Goal: Transaction & Acquisition: Obtain resource

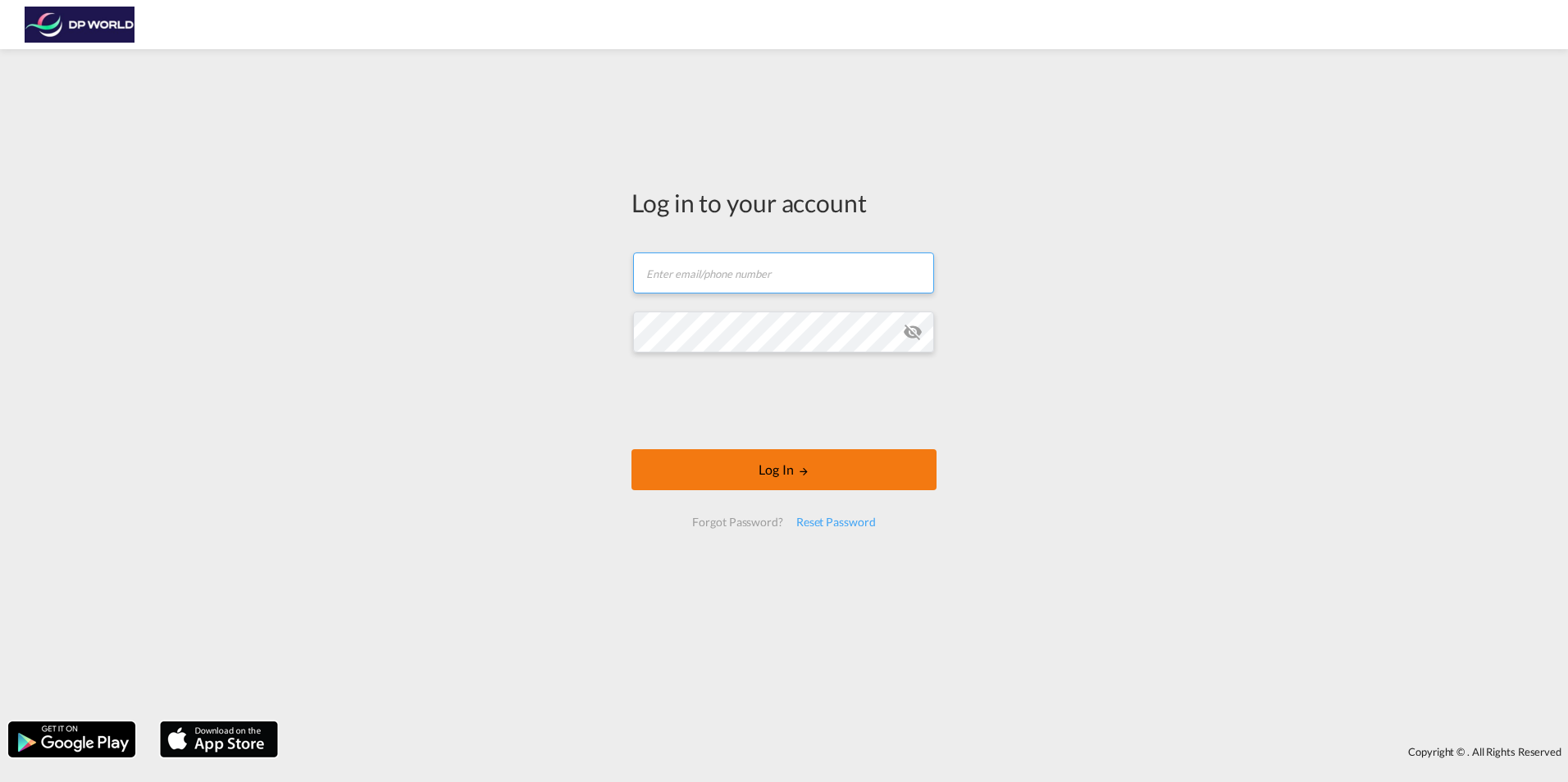
type input "[EMAIL_ADDRESS][DOMAIN_NAME]"
click at [705, 468] on button "Log In" at bounding box center [784, 470] width 305 height 41
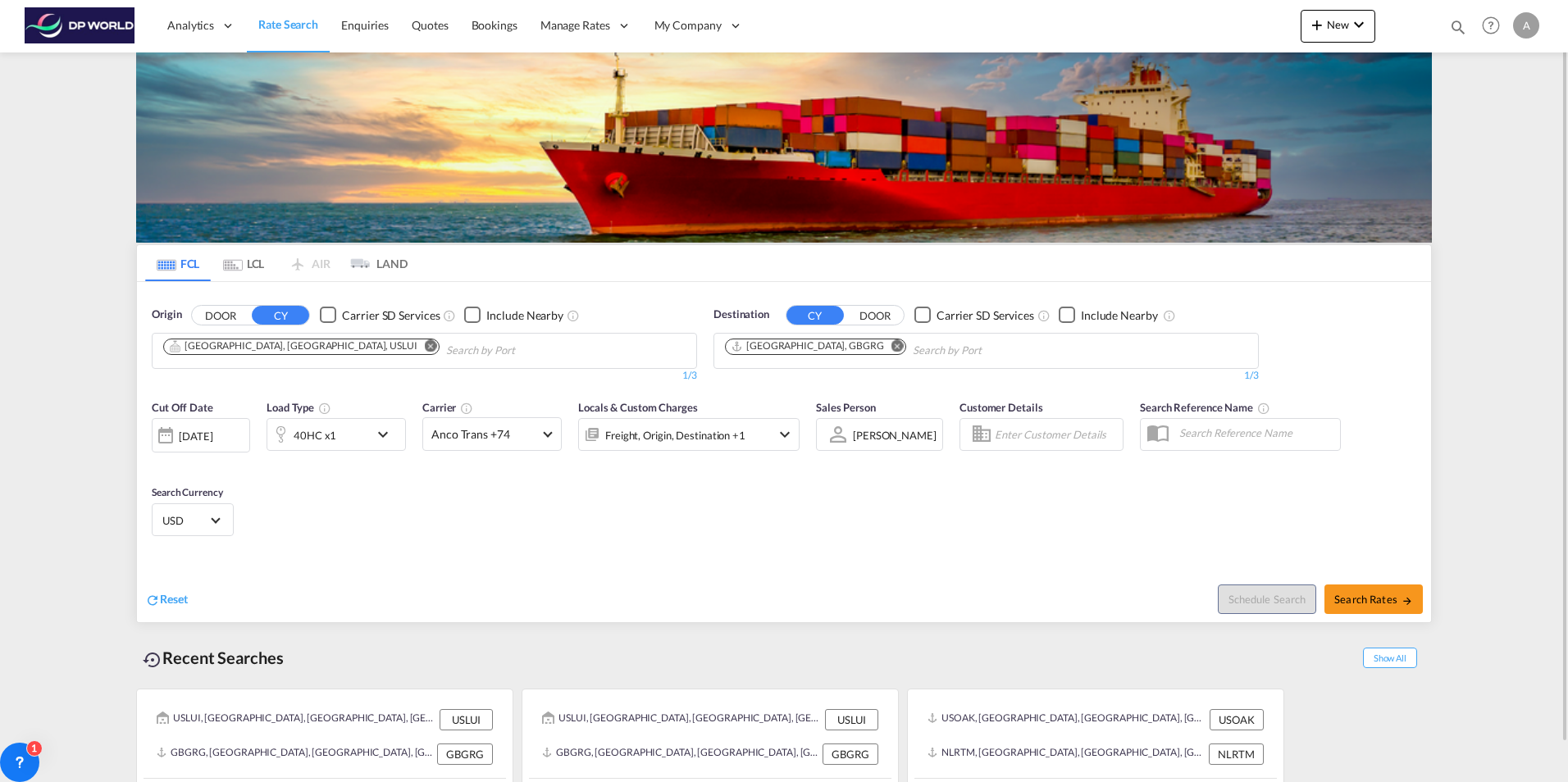
click at [425, 343] on md-icon "Remove" at bounding box center [431, 346] width 13 height 13
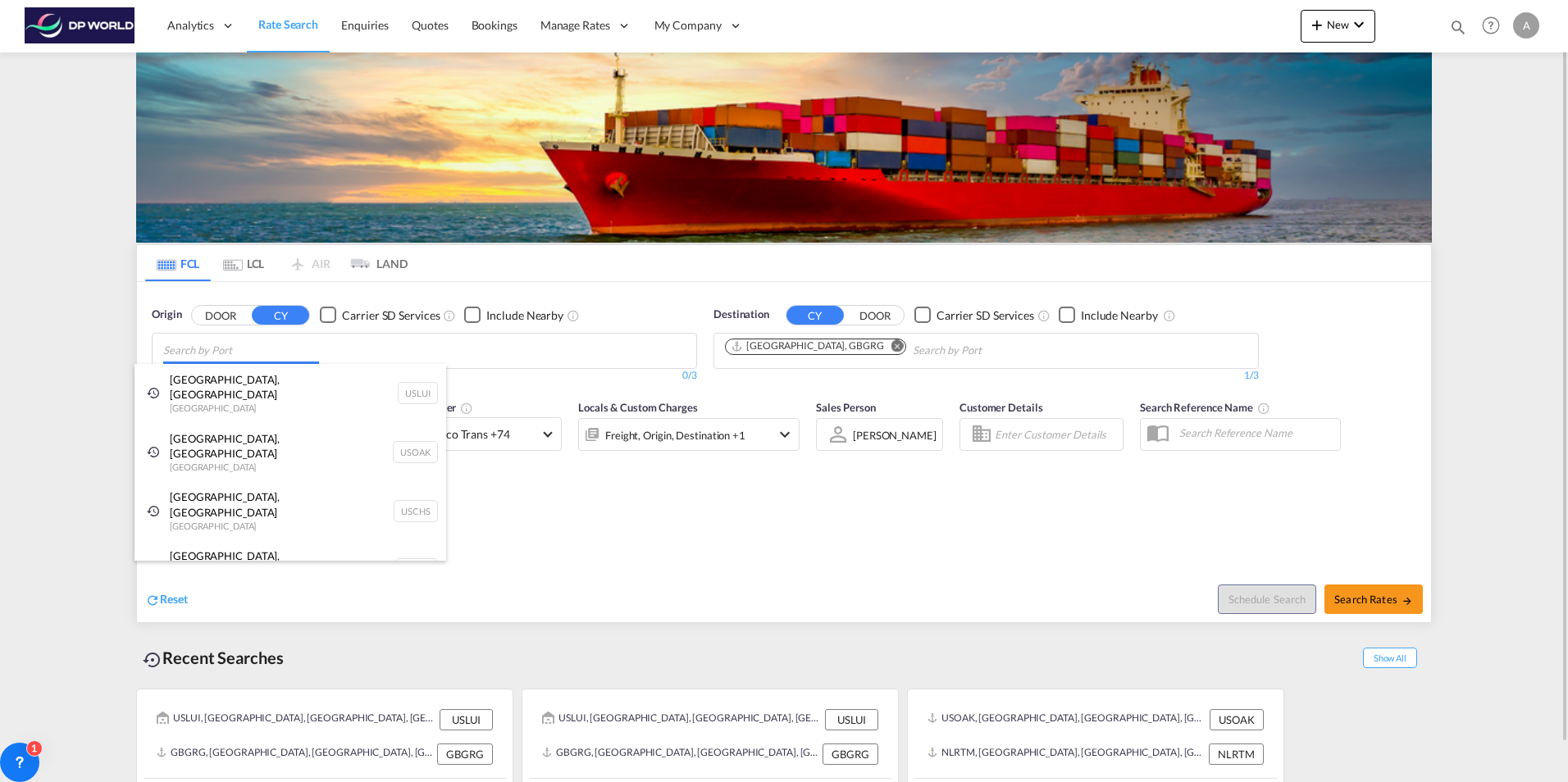
click at [292, 352] on body "Analytics Reports Dashboard Rate Search Enquiries Quotes Bookings" at bounding box center [784, 391] width 1568 height 782
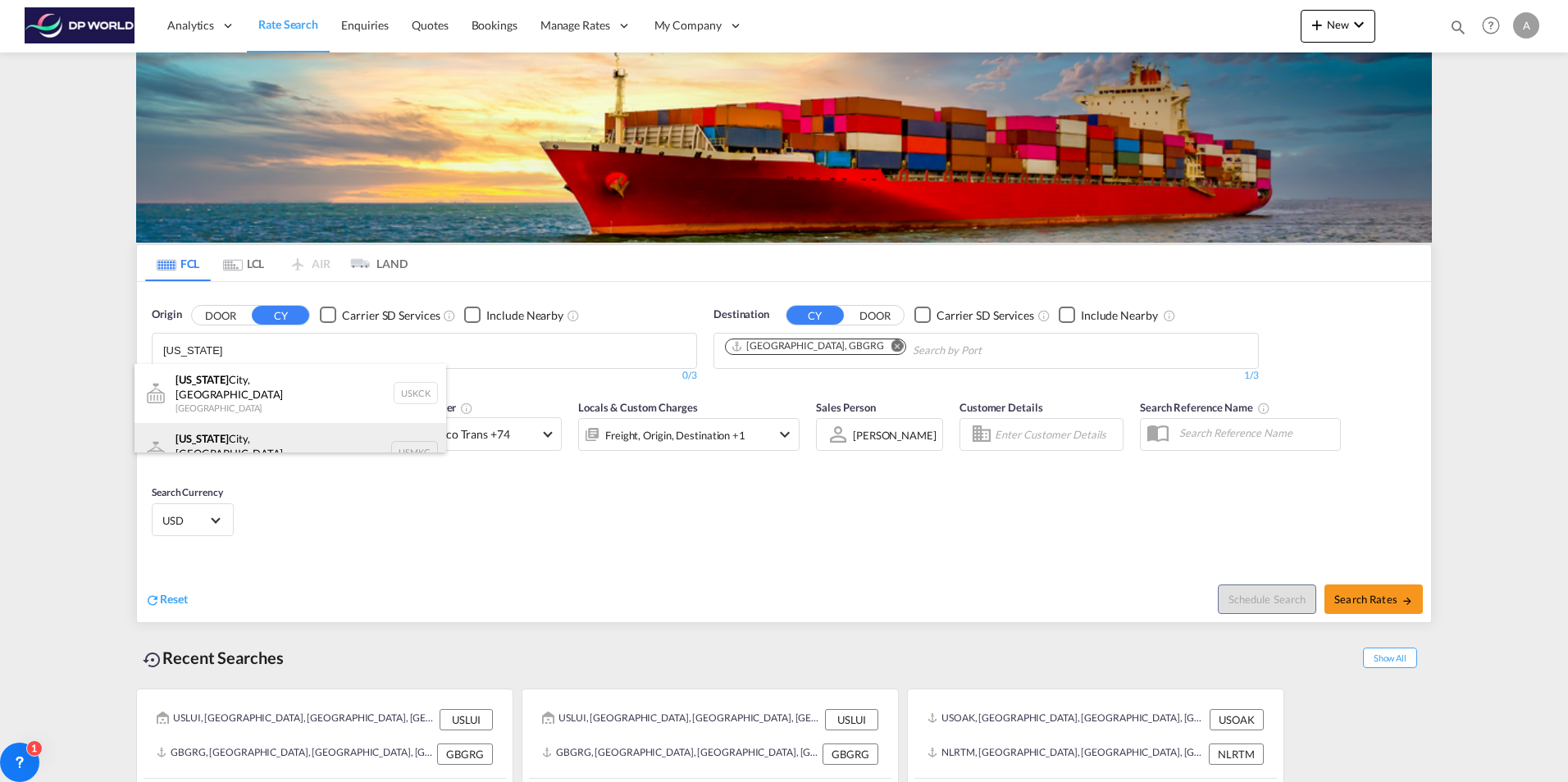
type input "[US_STATE]"
click at [299, 430] on div "[US_STATE][GEOGRAPHIC_DATA], [GEOGRAPHIC_DATA] [GEOGRAPHIC_DATA] USMKC" at bounding box center [290, 452] width 312 height 59
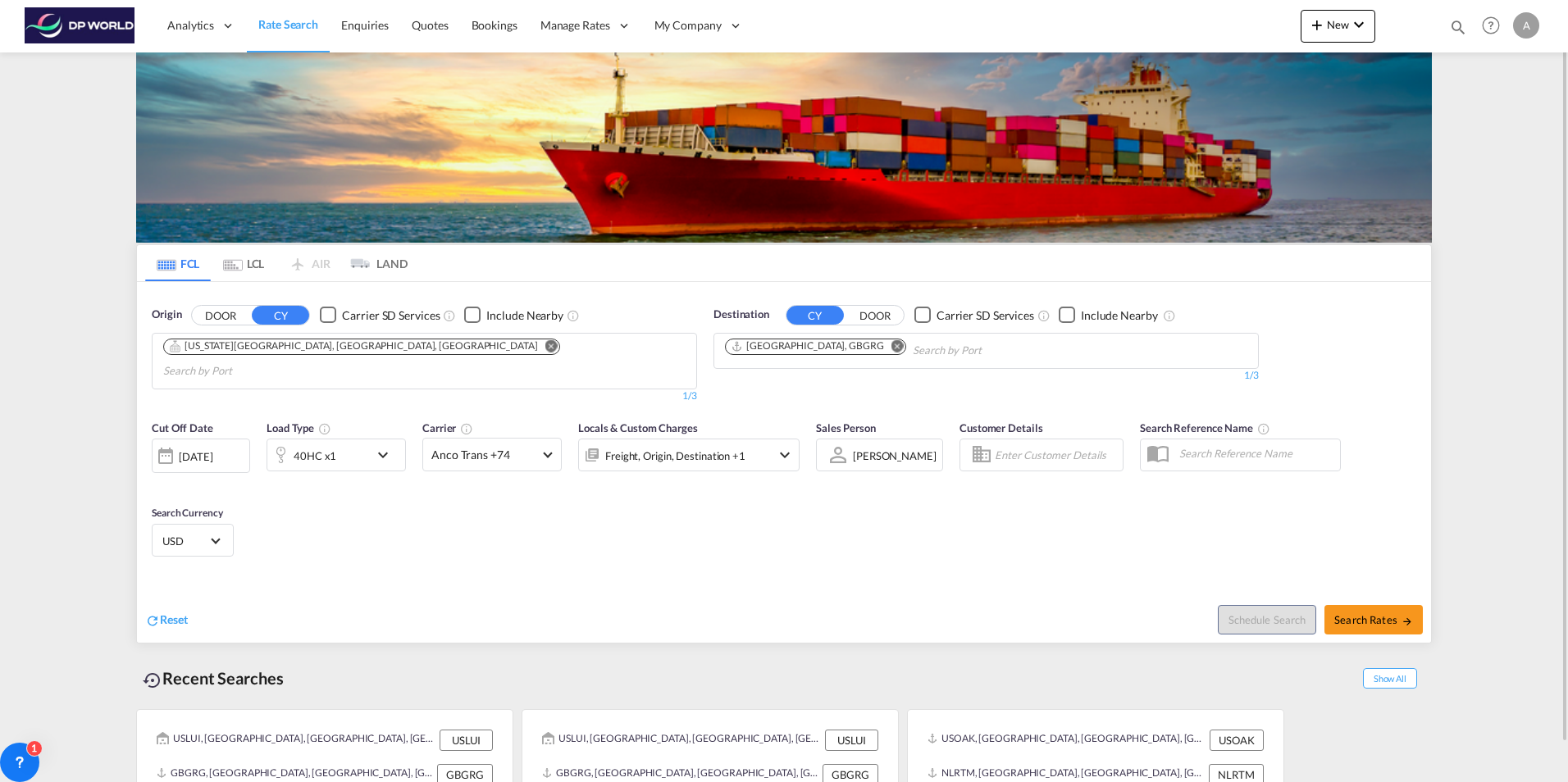
click at [891, 343] on md-icon "Remove" at bounding box center [898, 346] width 13 height 13
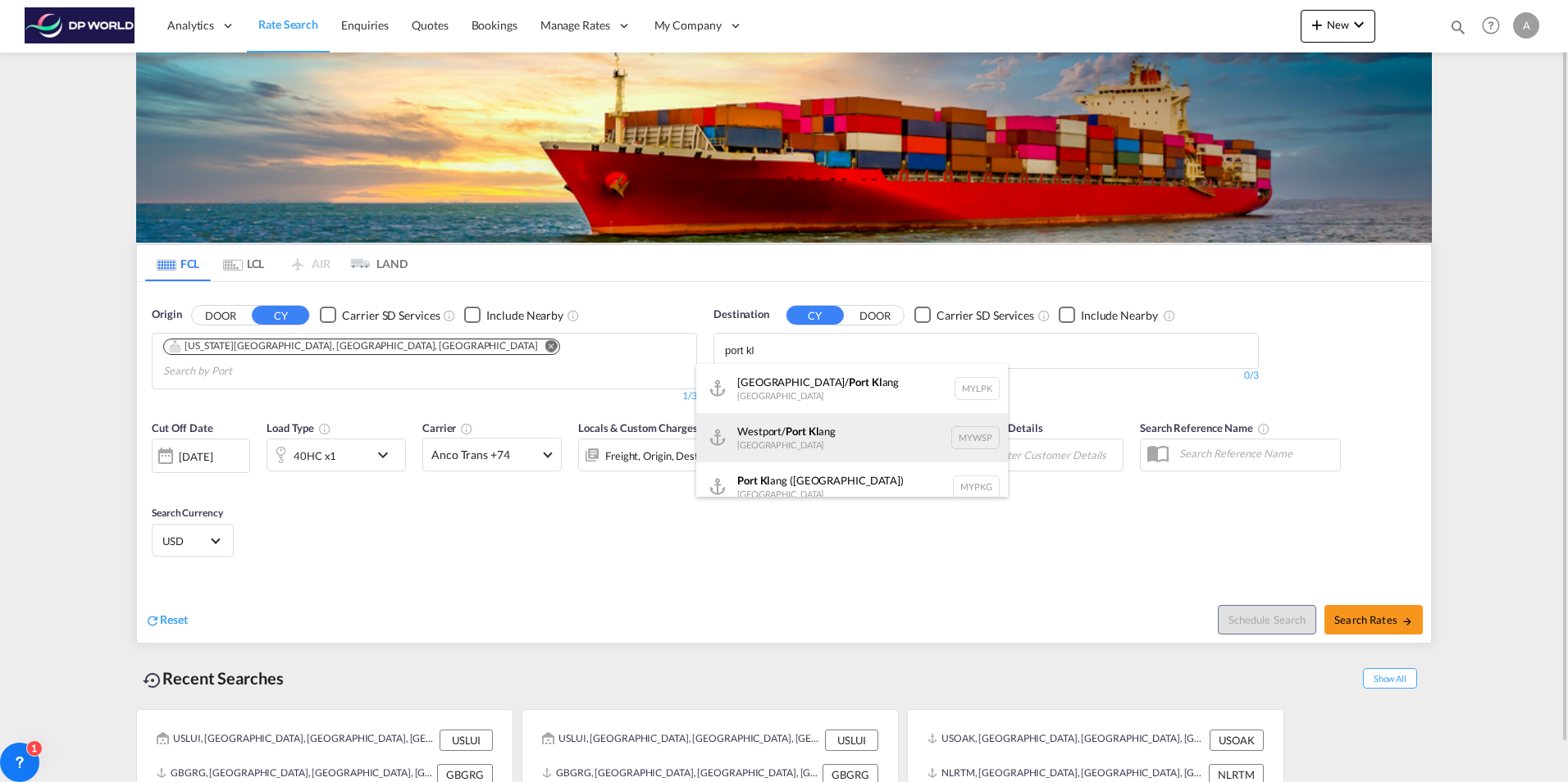
type input "port kl"
drag, startPoint x: 855, startPoint y: 423, endPoint x: 851, endPoint y: 432, distance: 9.8
click at [854, 425] on div "[GEOGRAPHIC_DATA]/ [GEOGRAPHIC_DATA][PERSON_NAME] [GEOGRAPHIC_DATA] MYWSP" at bounding box center [852, 438] width 312 height 49
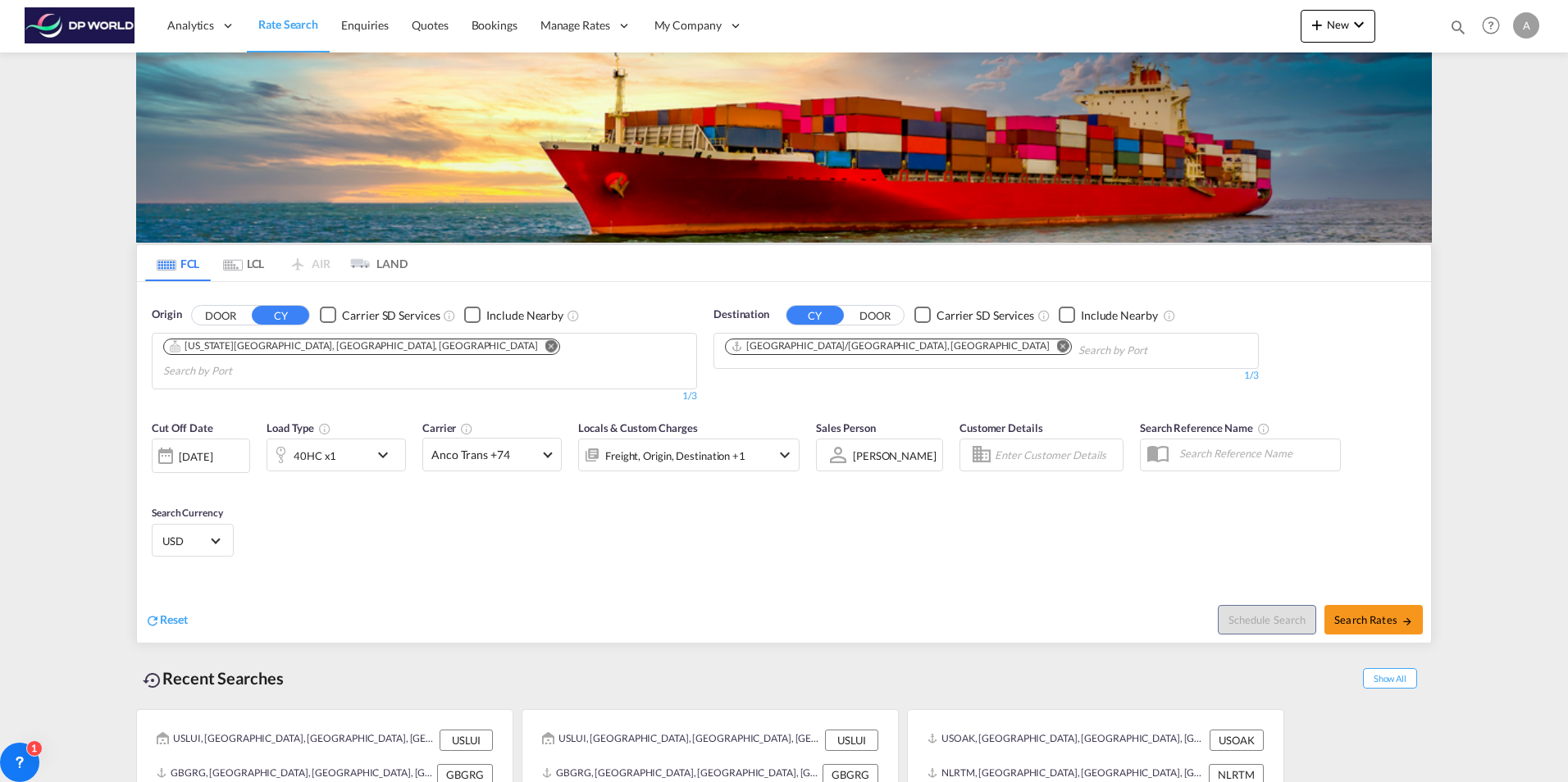
drag, startPoint x: 1381, startPoint y: 604, endPoint x: 410, endPoint y: 387, distance: 995.0
click at [212, 450] on div "[DATE]" at bounding box center [195, 457] width 33 height 14
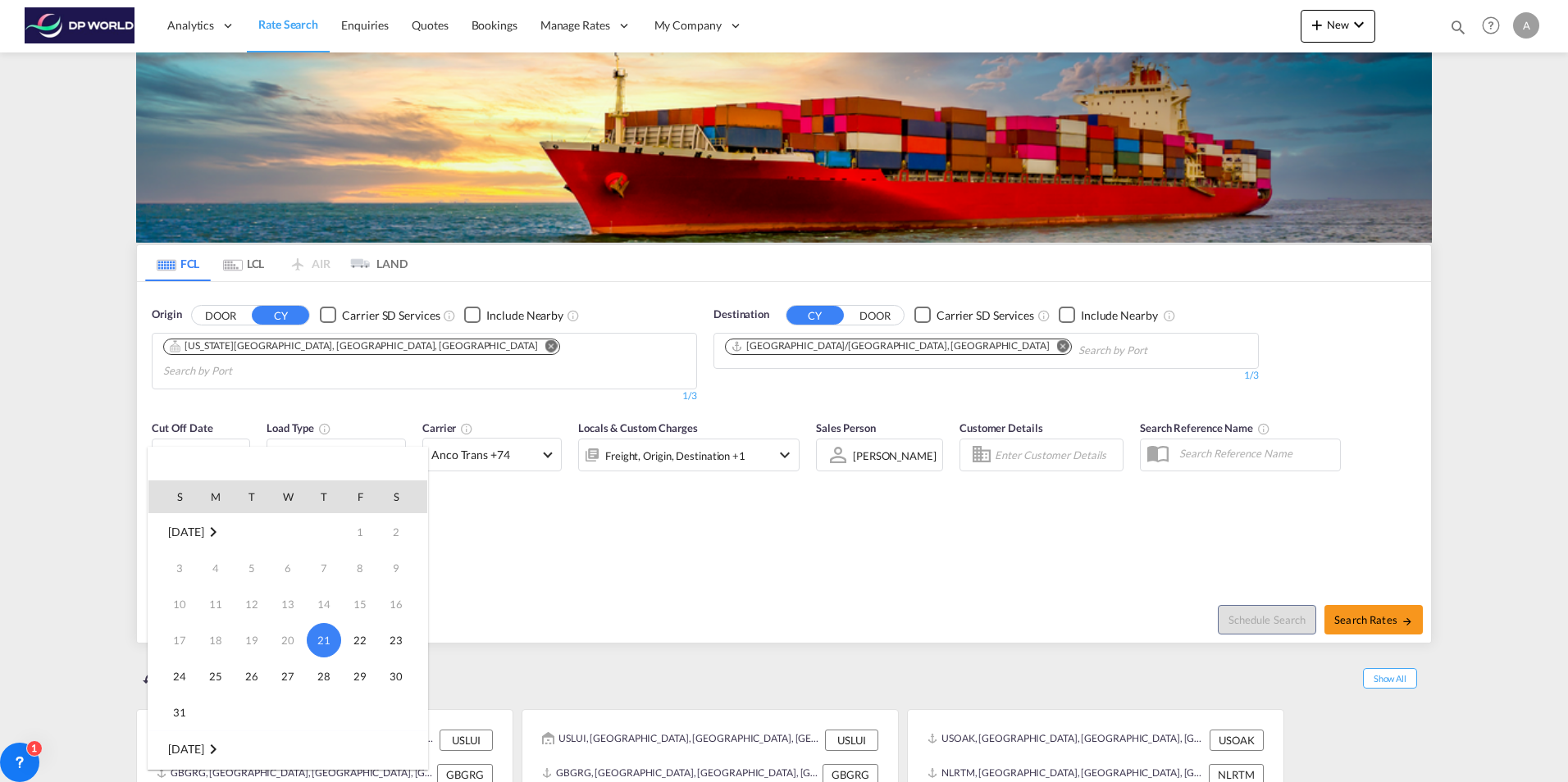
click at [223, 526] on md-icon "August 2025" at bounding box center [213, 533] width 20 height 20
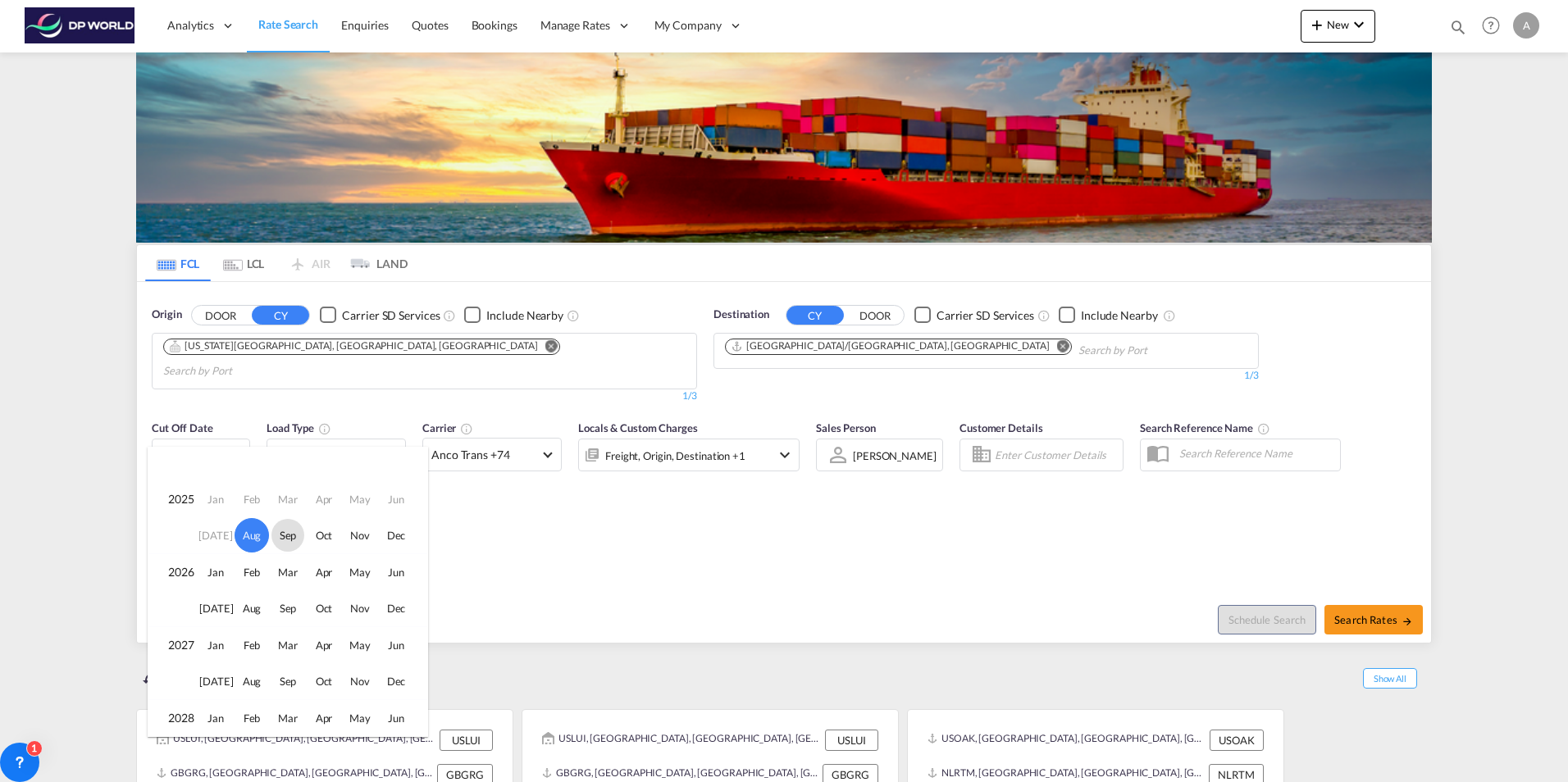
click at [294, 530] on span "Sep" at bounding box center [288, 535] width 33 height 33
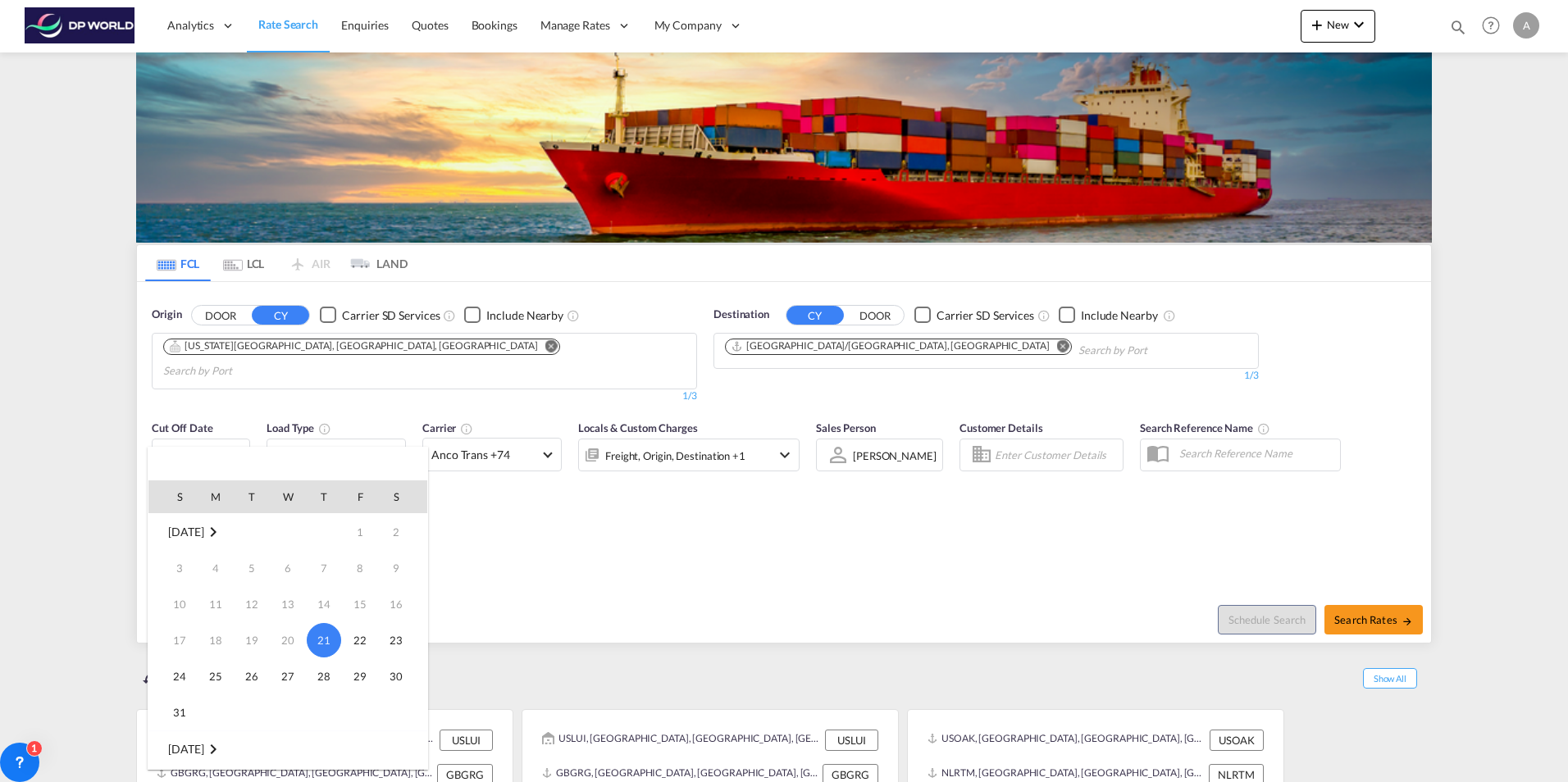
scroll to position [218, 0]
click at [1385, 594] on div at bounding box center [784, 391] width 1568 height 782
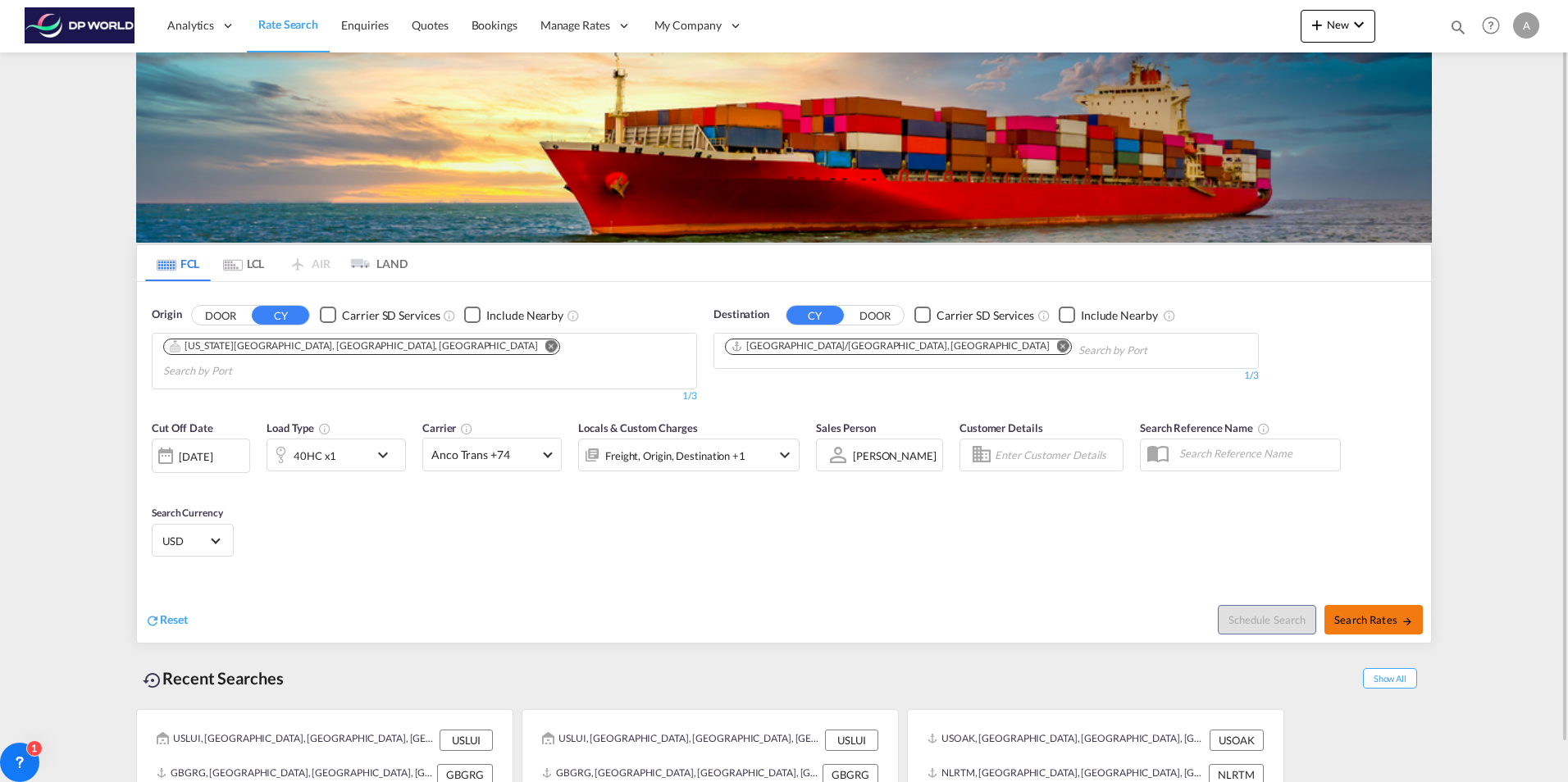
click at [1391, 613] on span "Search Rates" at bounding box center [1374, 619] width 79 height 14
type input "USMKC to MYWSP / [DATE]"
